Goal: Task Accomplishment & Management: Manage account settings

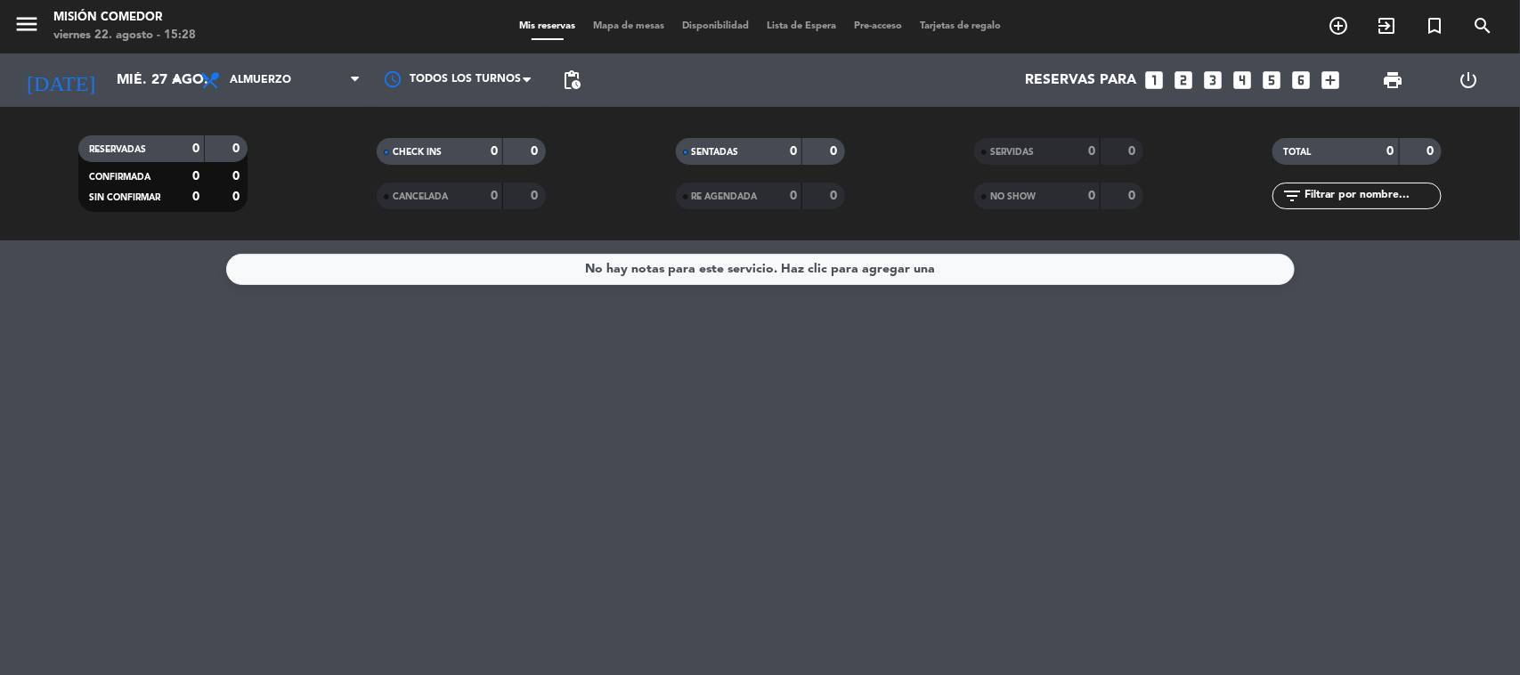
click at [447, 375] on div "No hay notas para este servicio. Haz clic para agregar una" at bounding box center [760, 457] width 1520 height 435
click at [145, 64] on input "mié. 27 ago." at bounding box center [202, 80] width 188 height 35
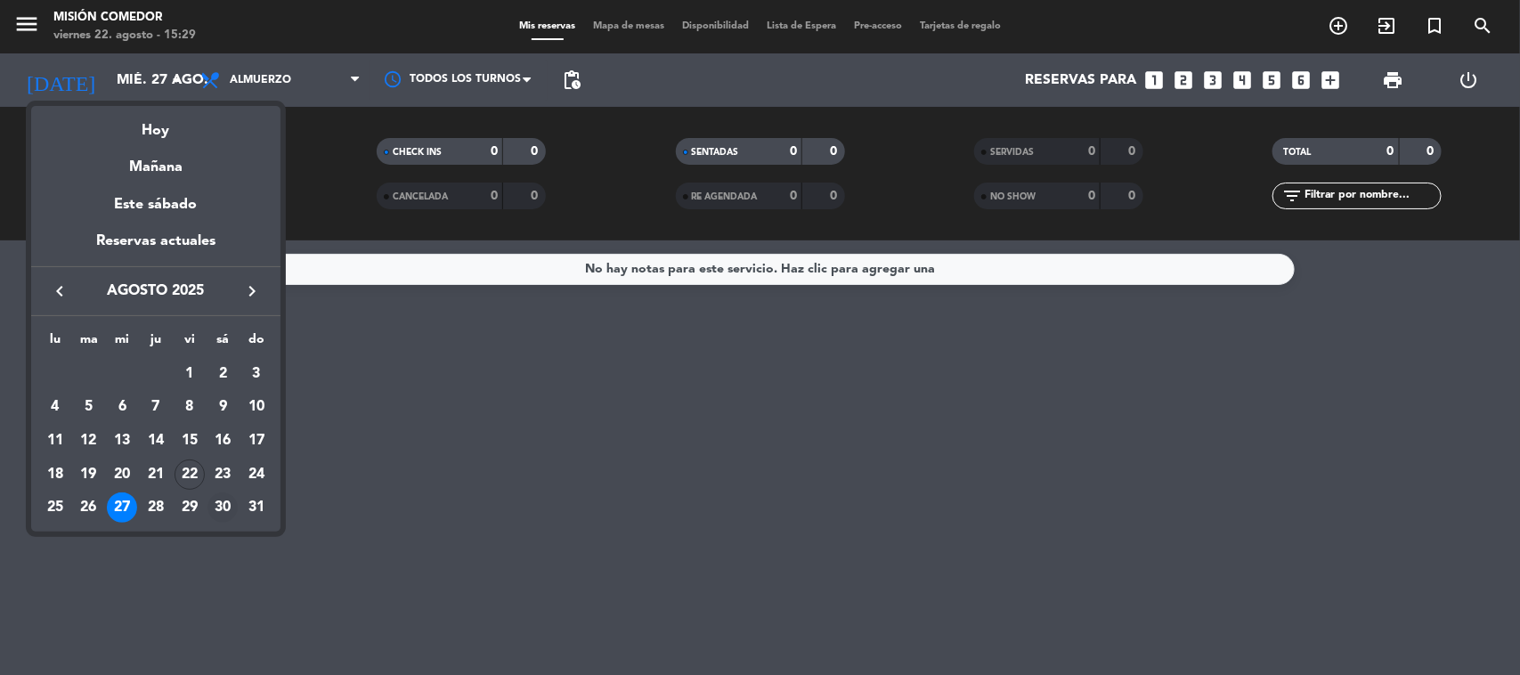
click at [225, 509] on div "30" at bounding box center [223, 508] width 30 height 30
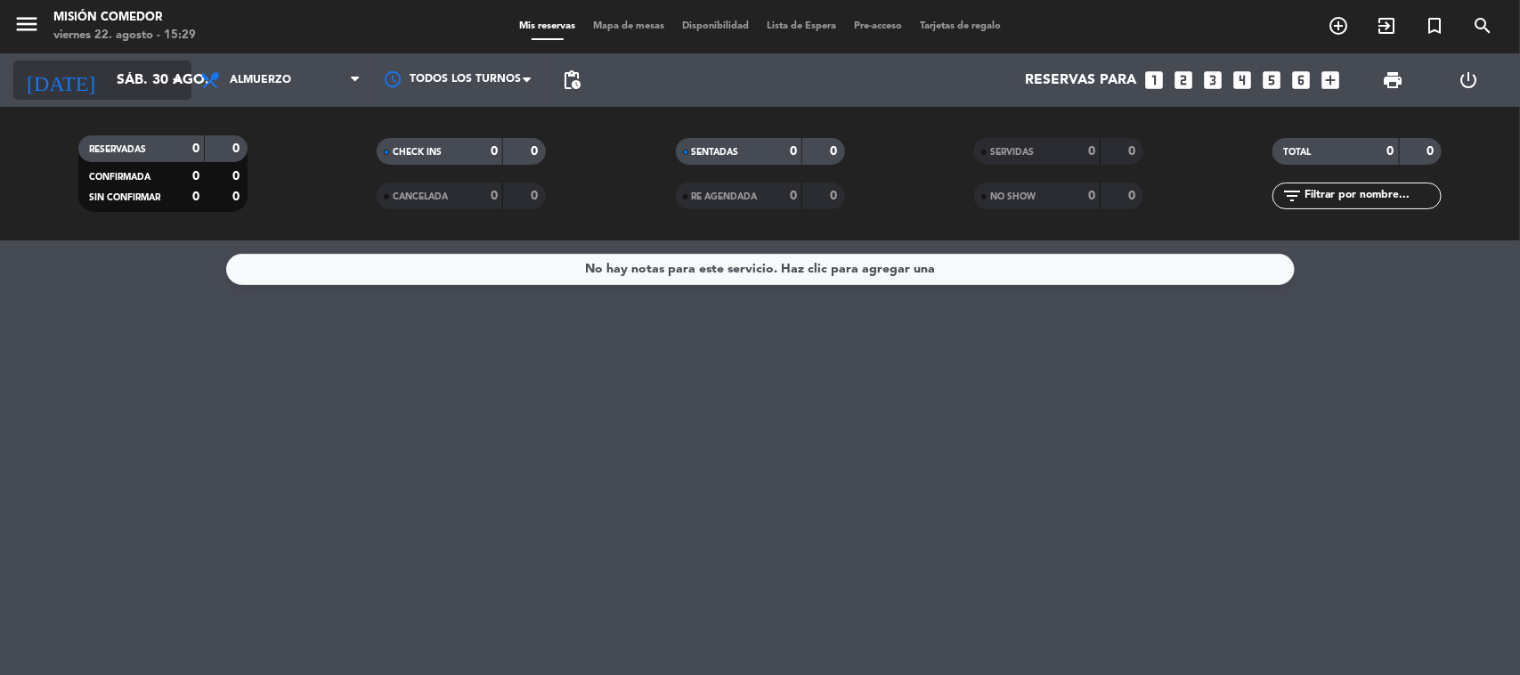
click at [141, 96] on input "sáb. 30 ago." at bounding box center [202, 80] width 188 height 35
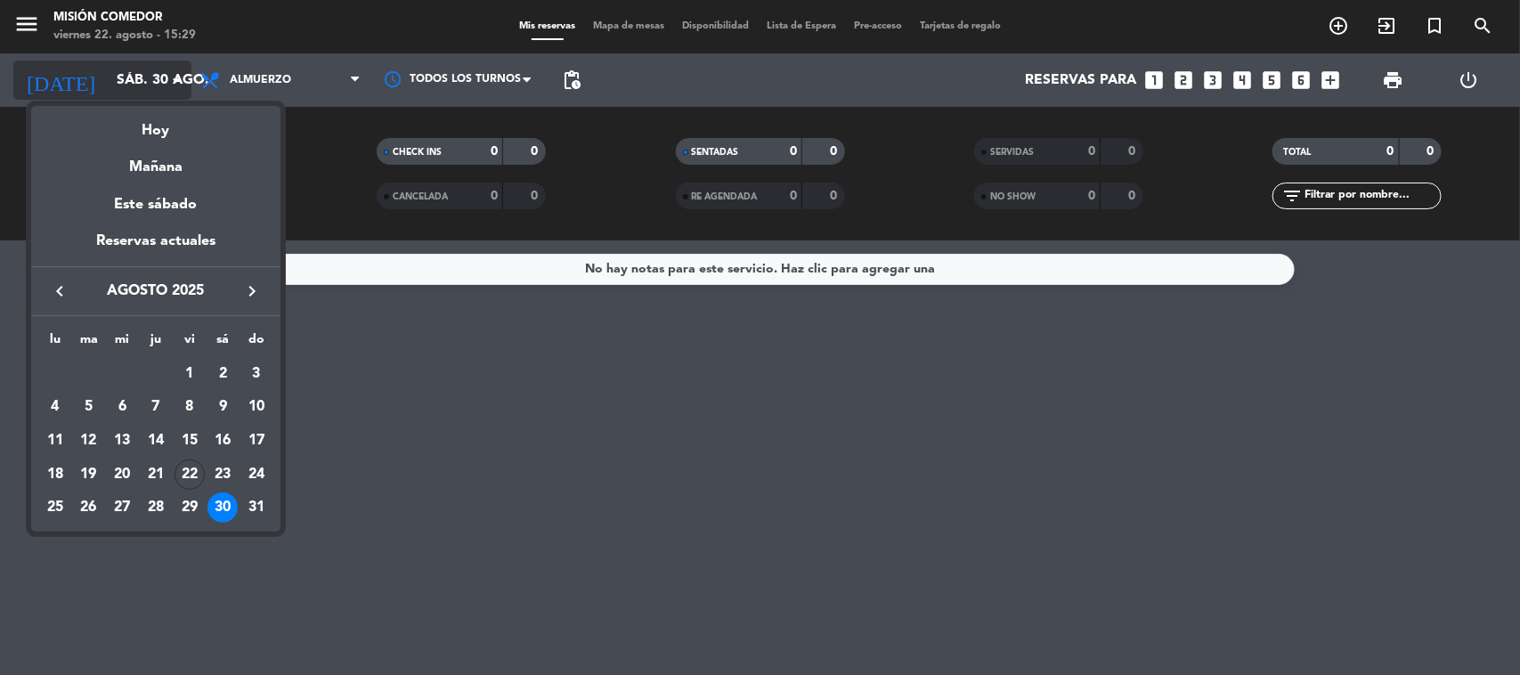
click at [141, 97] on div "semana que viene esta semana semana previa misma semana del año anterior [DATE]…" at bounding box center [155, 314] width 249 height 435
click at [151, 140] on div "Hoy" at bounding box center [155, 124] width 249 height 37
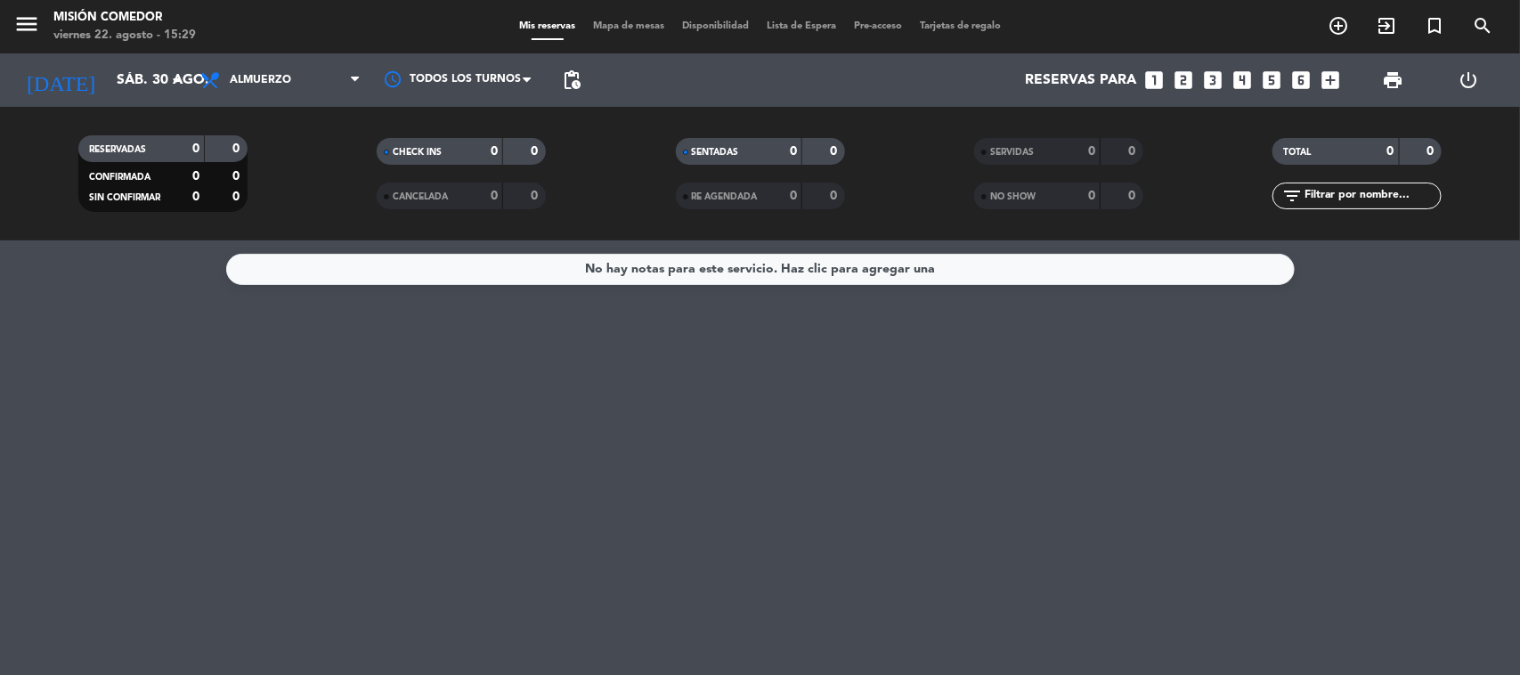
type input "vie. 22 ago."
click at [232, 78] on span "Almuerzo" at bounding box center [260, 80] width 61 height 12
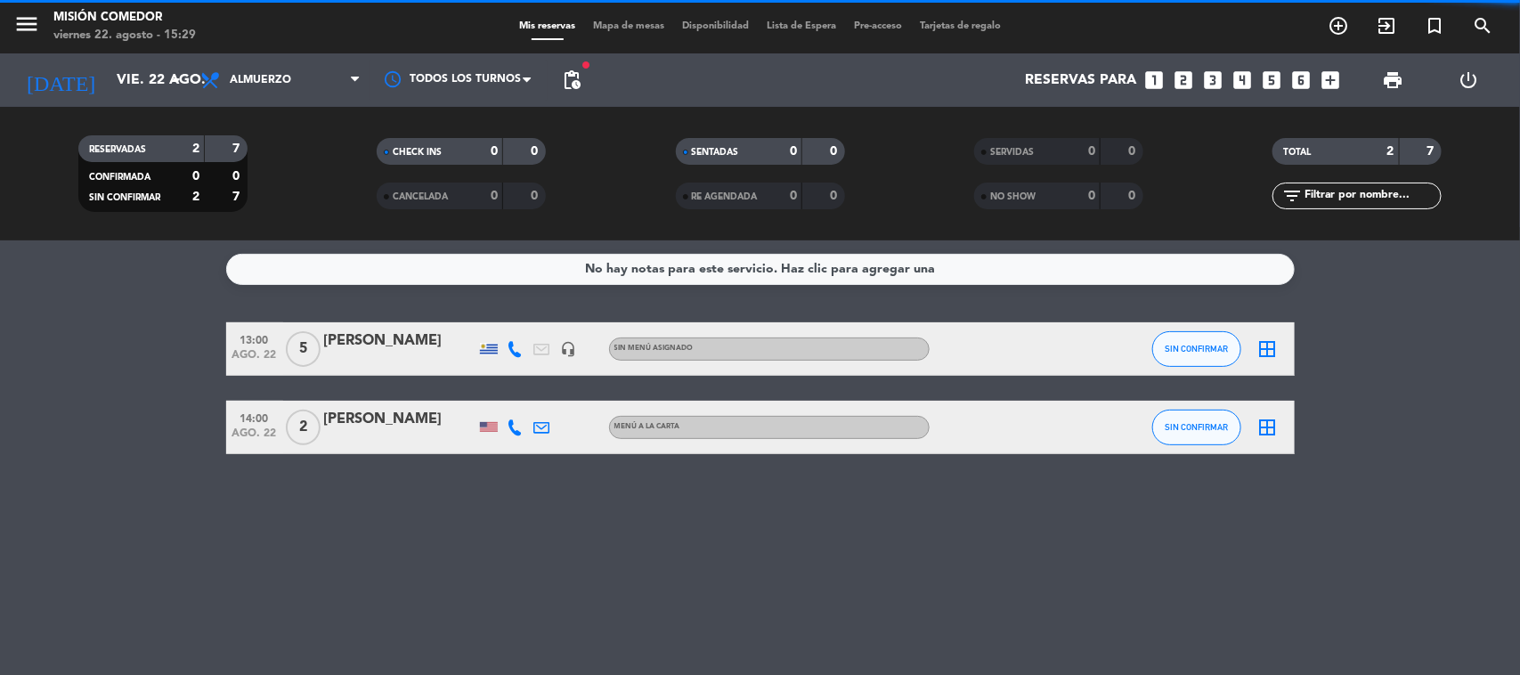
click at [258, 183] on filter-checkbox "RESERVADAS 2 7 CONFIRMADA 0 0 SIN CONFIRMAR 2 7" at bounding box center [162, 173] width 298 height 77
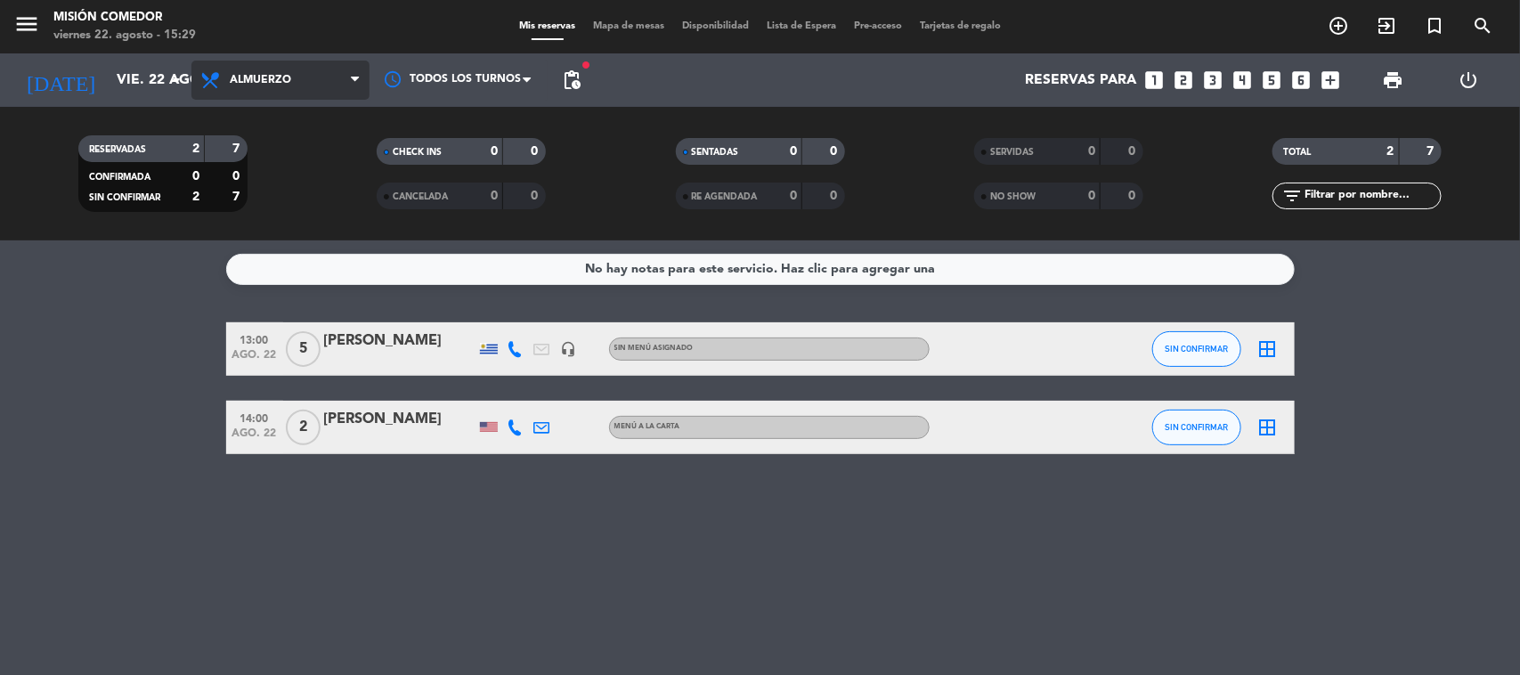
click at [228, 82] on span "Almuerzo" at bounding box center [281, 80] width 178 height 39
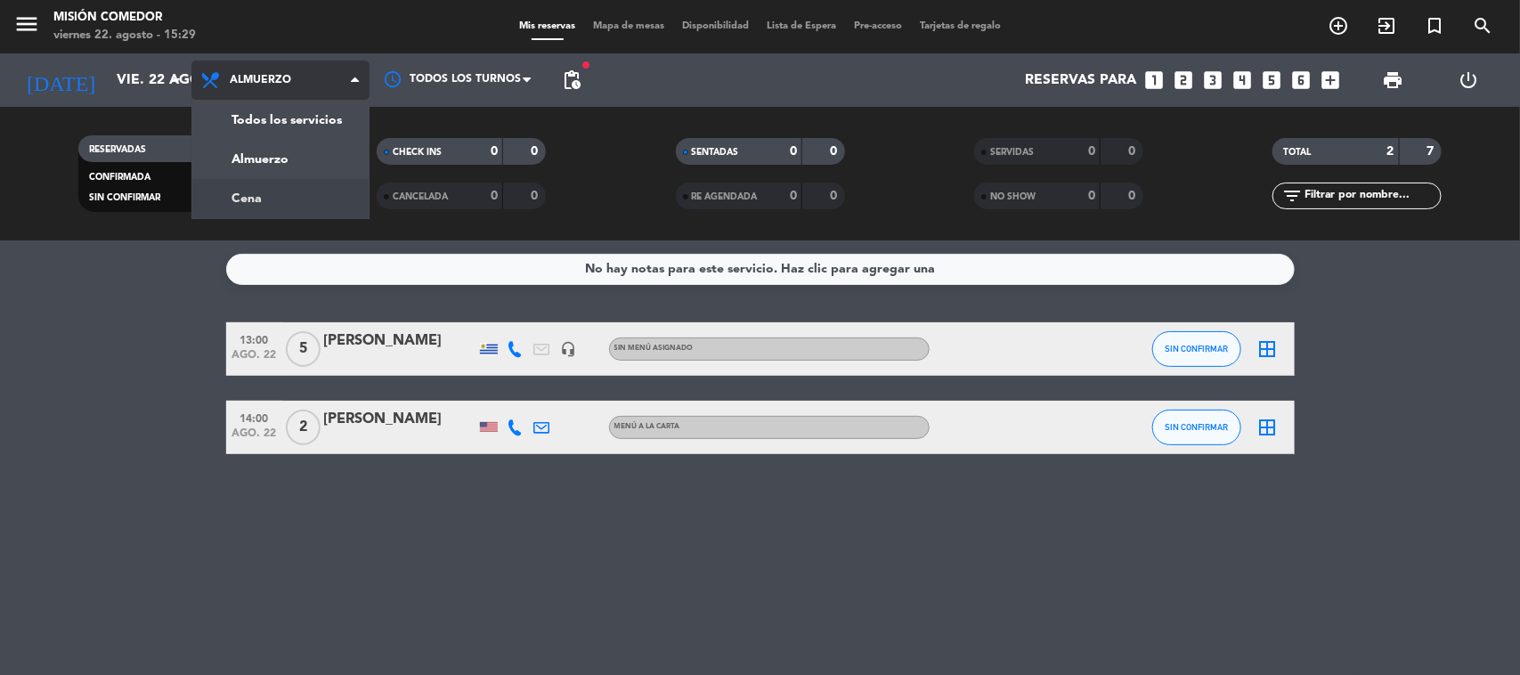
click at [263, 210] on div "menu Misión Comedor [DATE] 22. agosto - 15:29 Mis reservas Mapa de mesas Dispon…" at bounding box center [760, 120] width 1520 height 240
